Goal: Find specific page/section: Find specific page/section

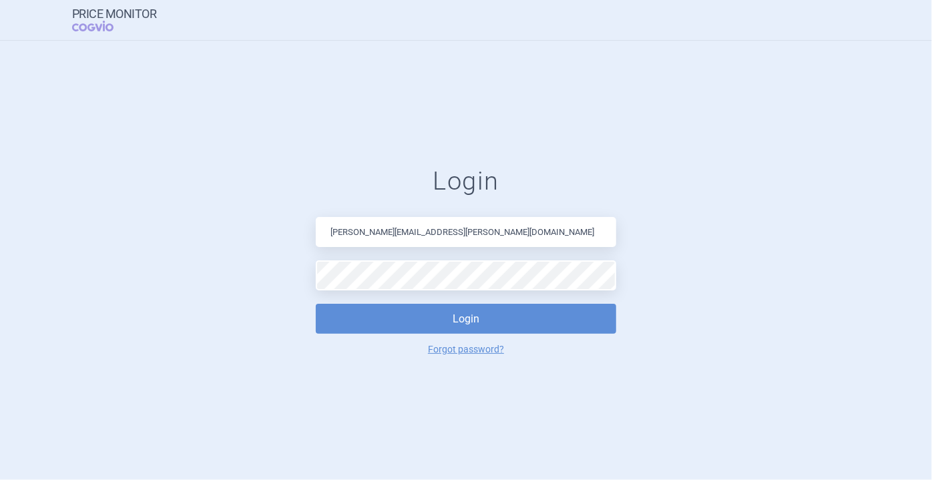
click at [316, 304] on button "Login" at bounding box center [466, 319] width 300 height 30
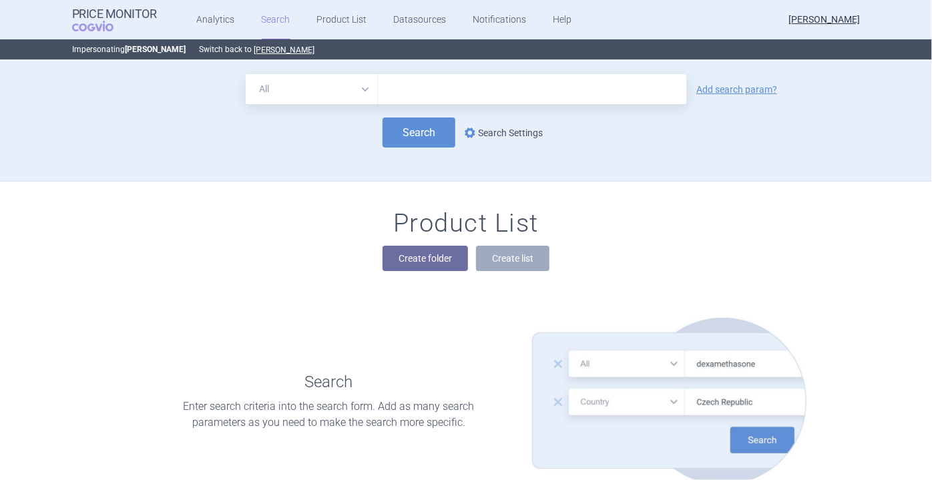
click at [523, 133] on link "options Search Settings" at bounding box center [502, 133] width 81 height 16
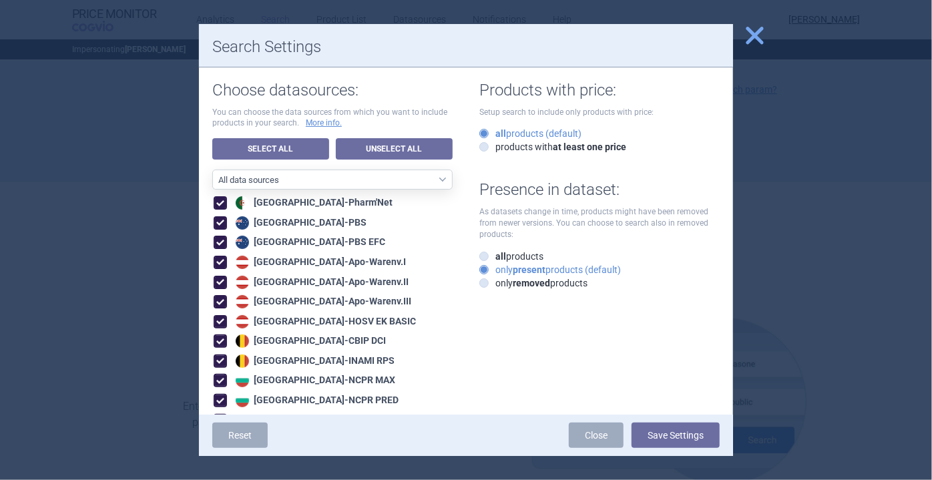
click at [752, 35] on span "close" at bounding box center [754, 35] width 23 height 23
